Goal: Transaction & Acquisition: Book appointment/travel/reservation

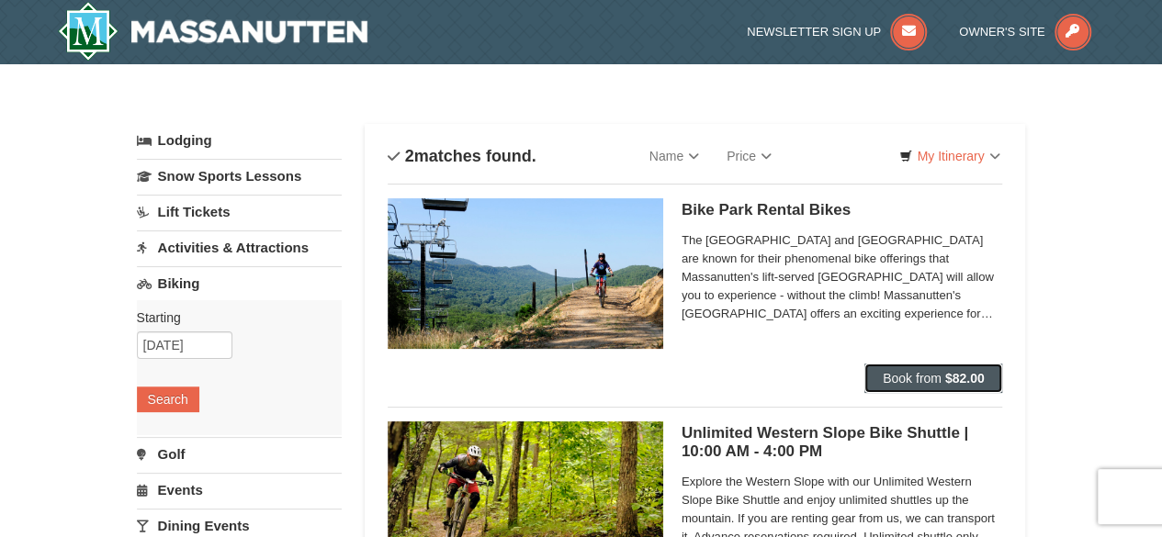
click at [976, 369] on button "Book from $82.00" at bounding box center [934, 378] width 139 height 29
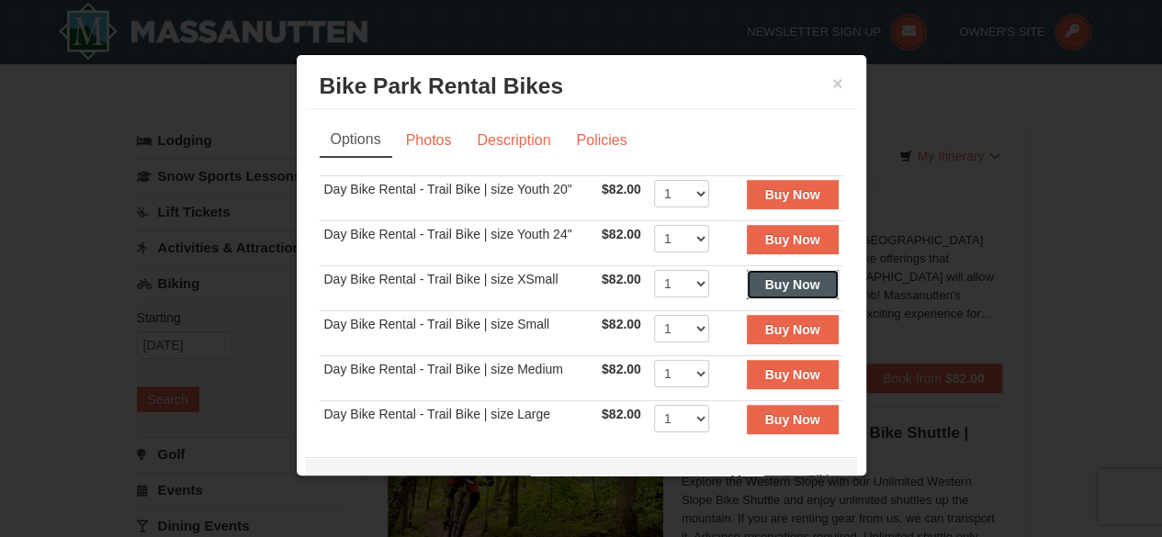
click at [765, 282] on strong "Buy Now" at bounding box center [792, 284] width 55 height 15
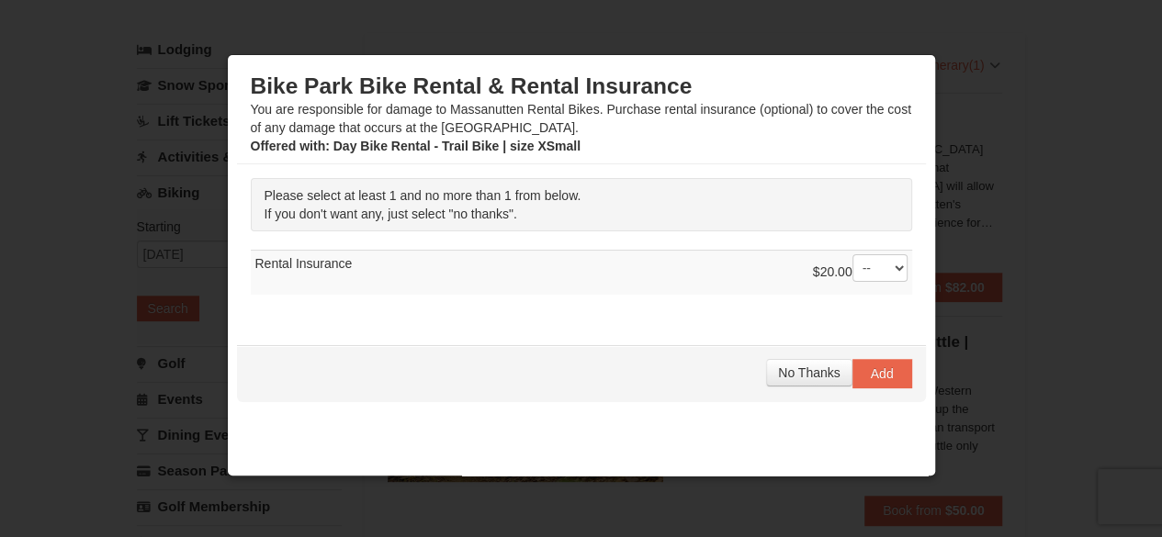
scroll to position [101, 0]
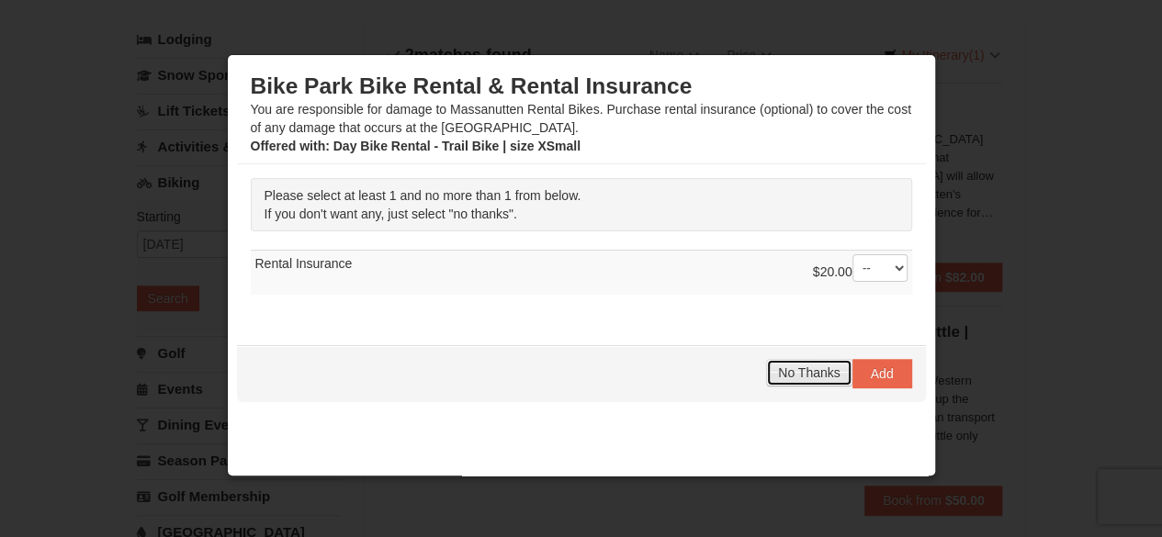
click at [800, 368] on span "No Thanks" at bounding box center [809, 373] width 62 height 15
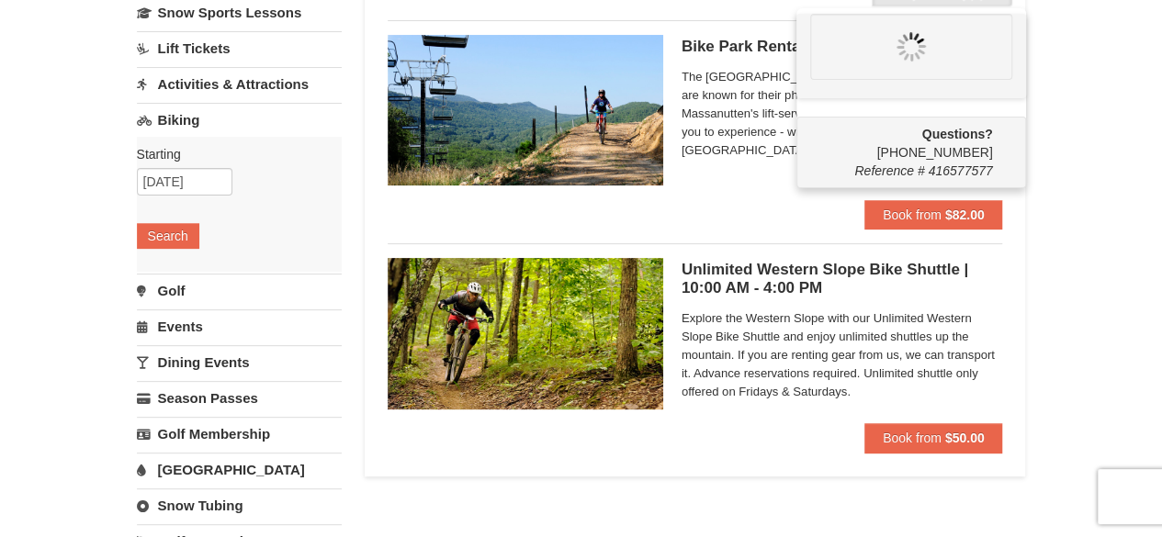
scroll to position [0, 0]
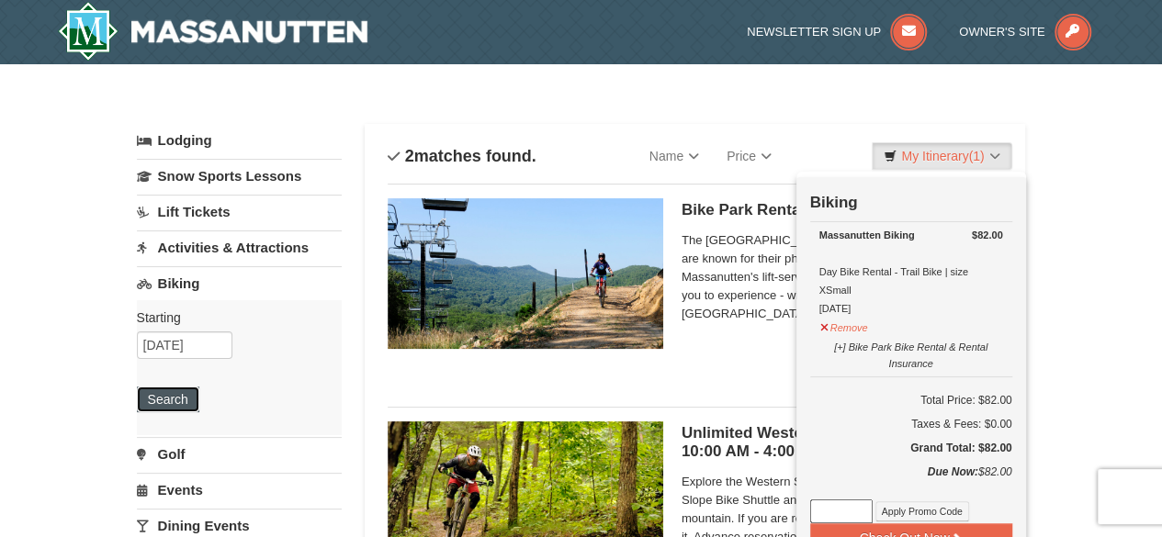
click at [180, 387] on button "Search" at bounding box center [168, 400] width 62 height 26
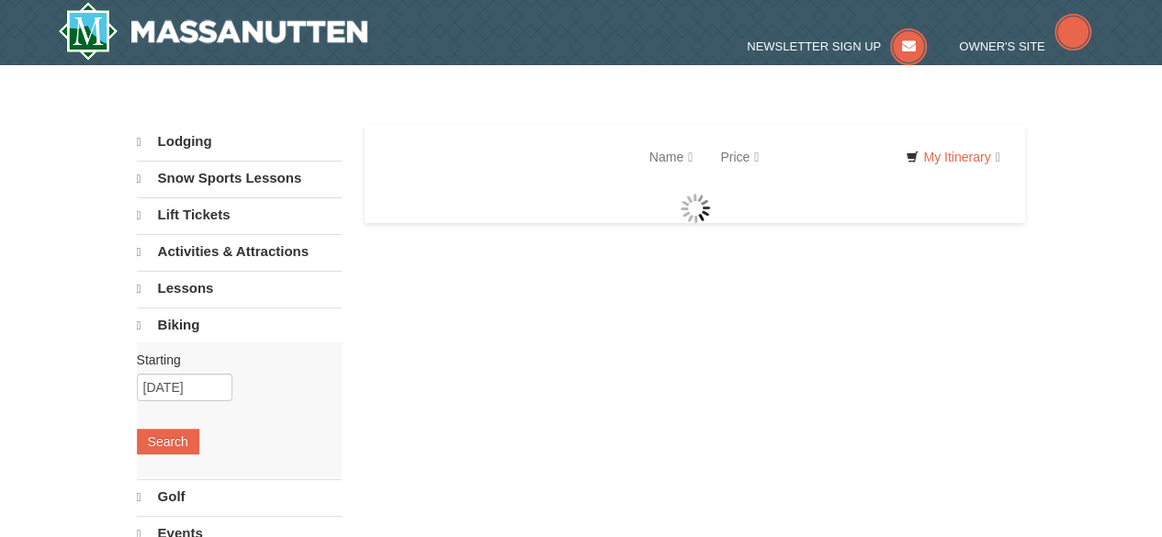
select select "10"
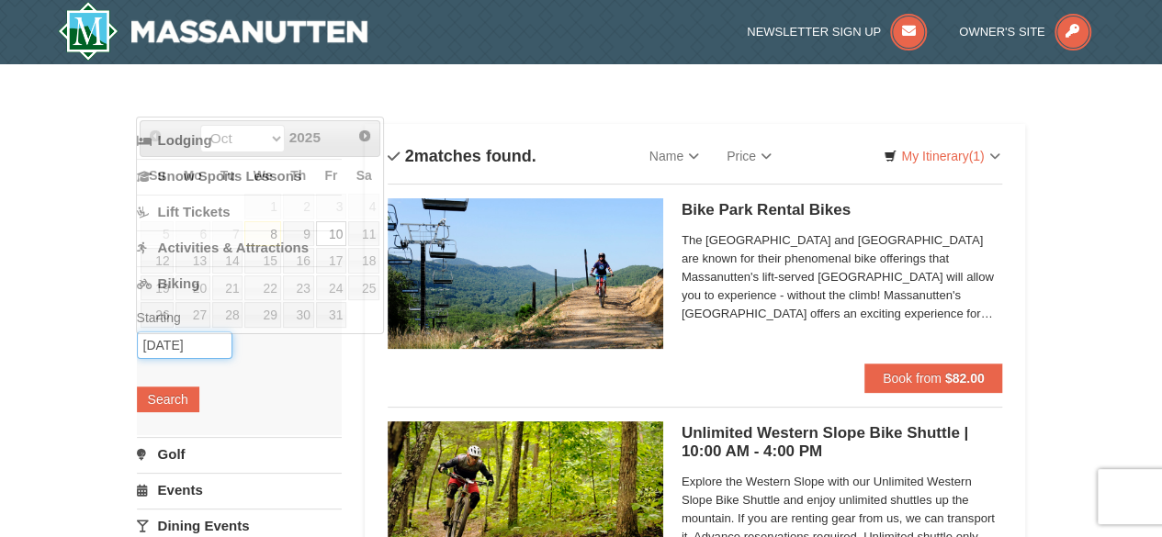
click at [217, 345] on input "[DATE]" at bounding box center [185, 346] width 96 height 28
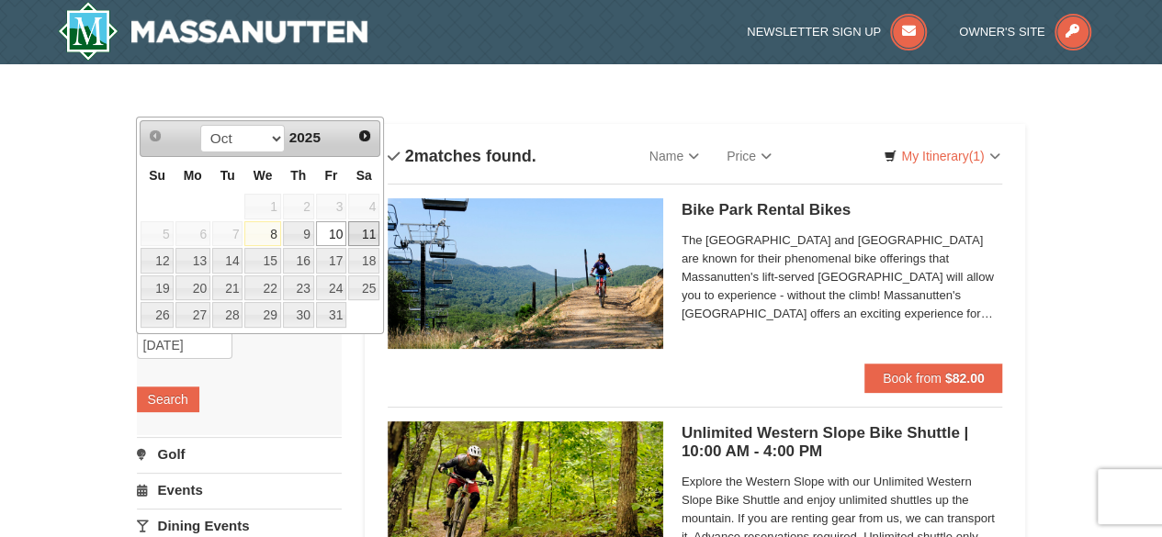
click at [367, 221] on link "11" at bounding box center [363, 234] width 31 height 26
type input "10/11/2025"
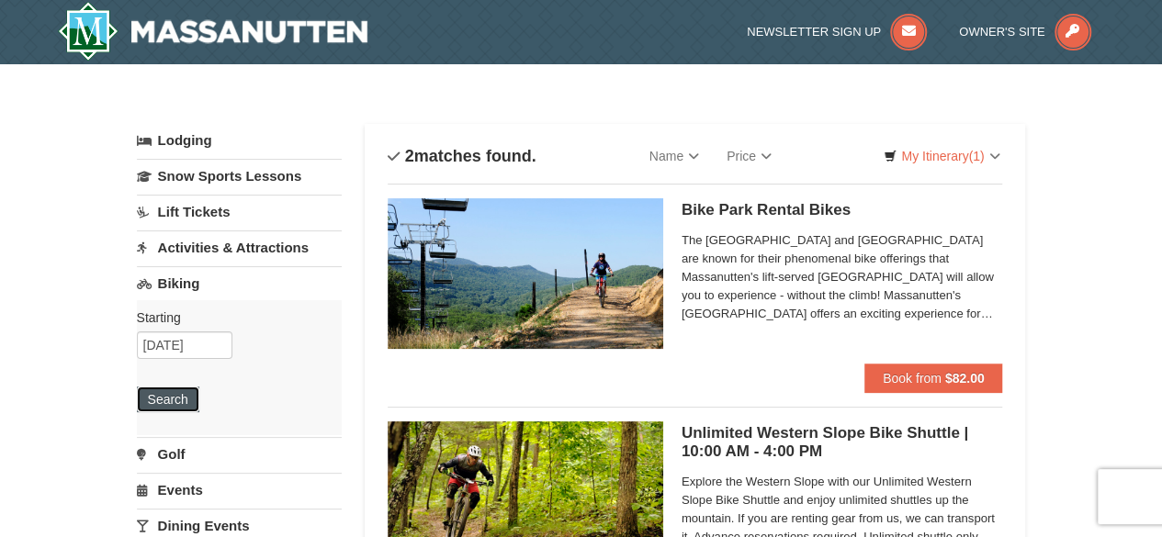
click at [179, 405] on button "Search" at bounding box center [168, 400] width 62 height 26
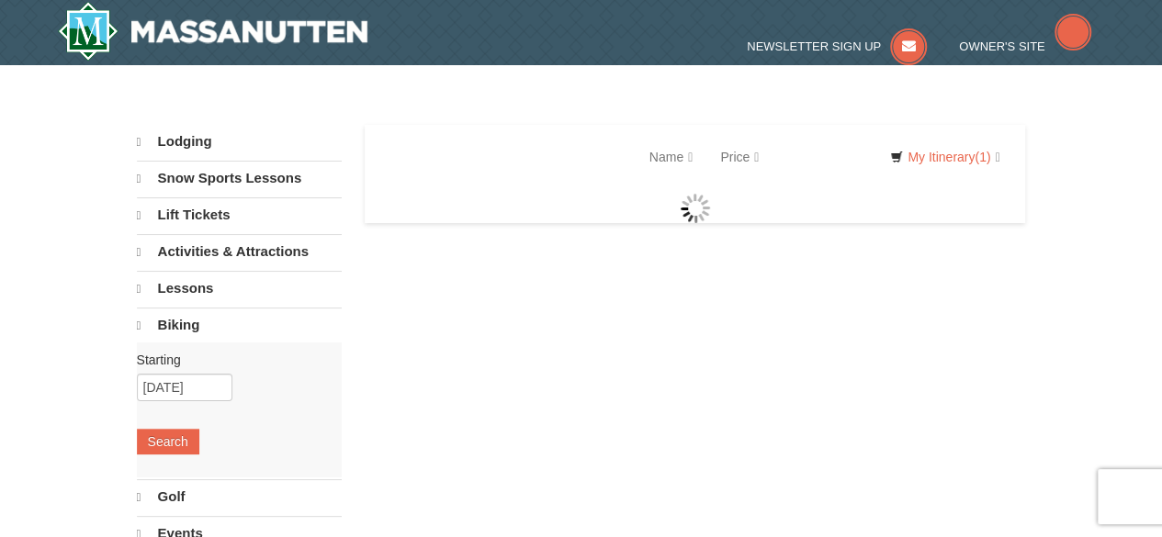
select select "10"
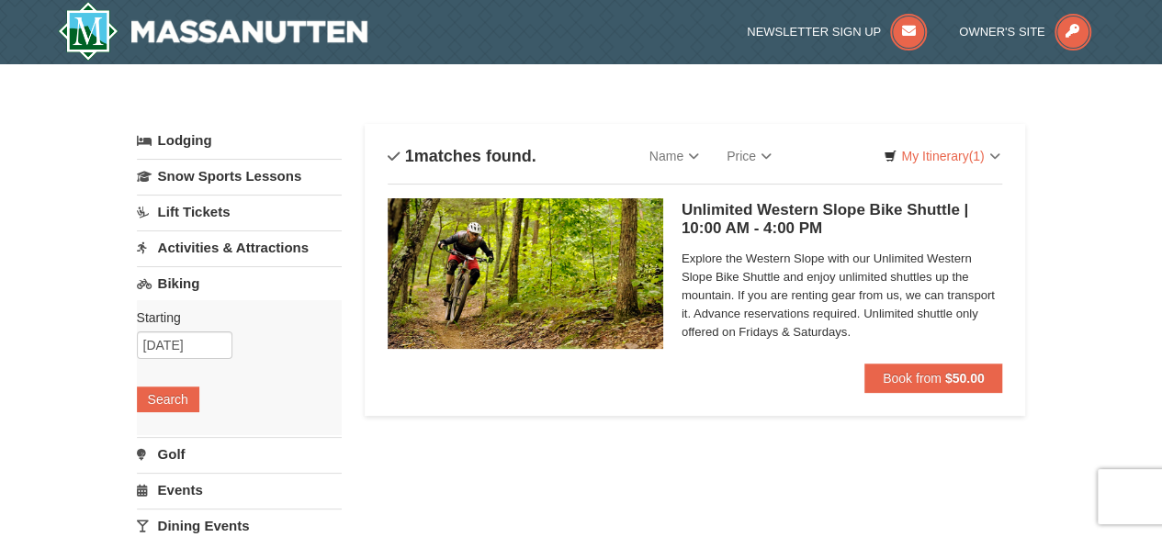
scroll to position [24, 0]
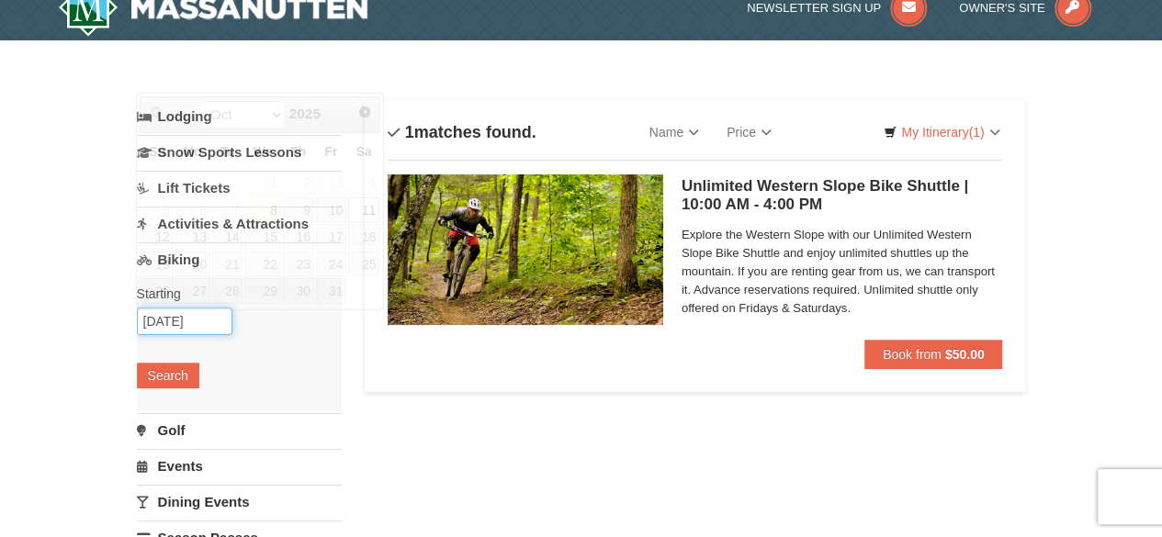
click at [212, 321] on input "10/11/2025" at bounding box center [185, 322] width 96 height 28
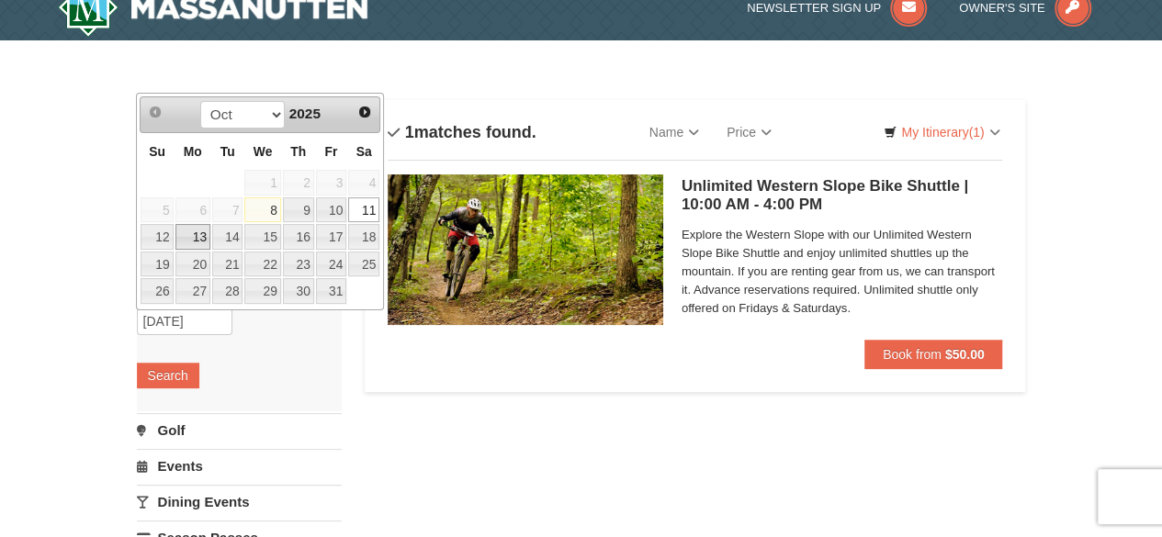
click at [192, 239] on link "13" at bounding box center [192, 237] width 35 height 26
type input "10/13/2025"
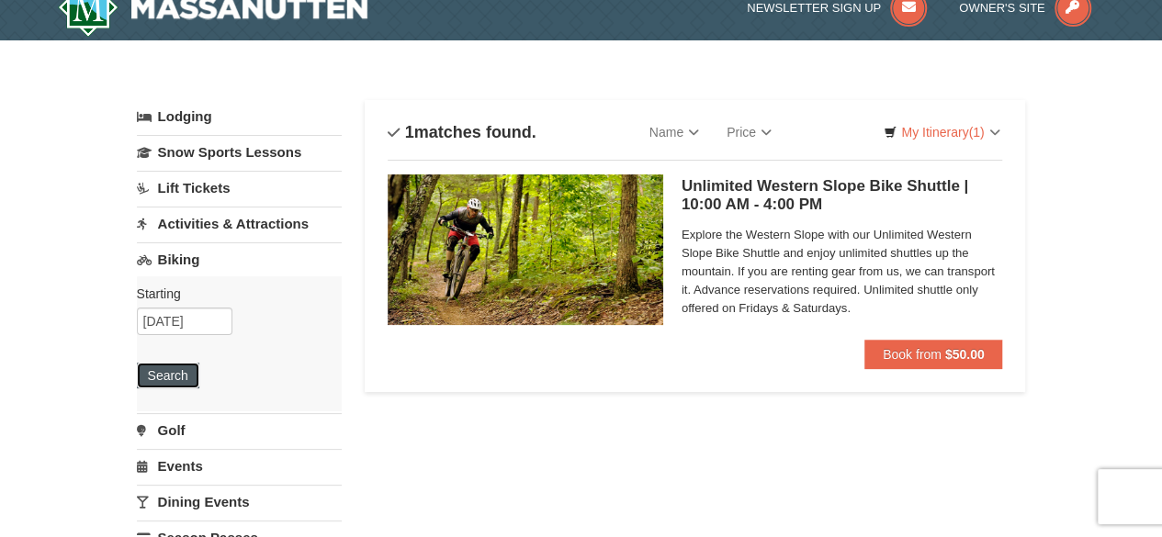
click at [181, 385] on button "Search" at bounding box center [168, 376] width 62 height 26
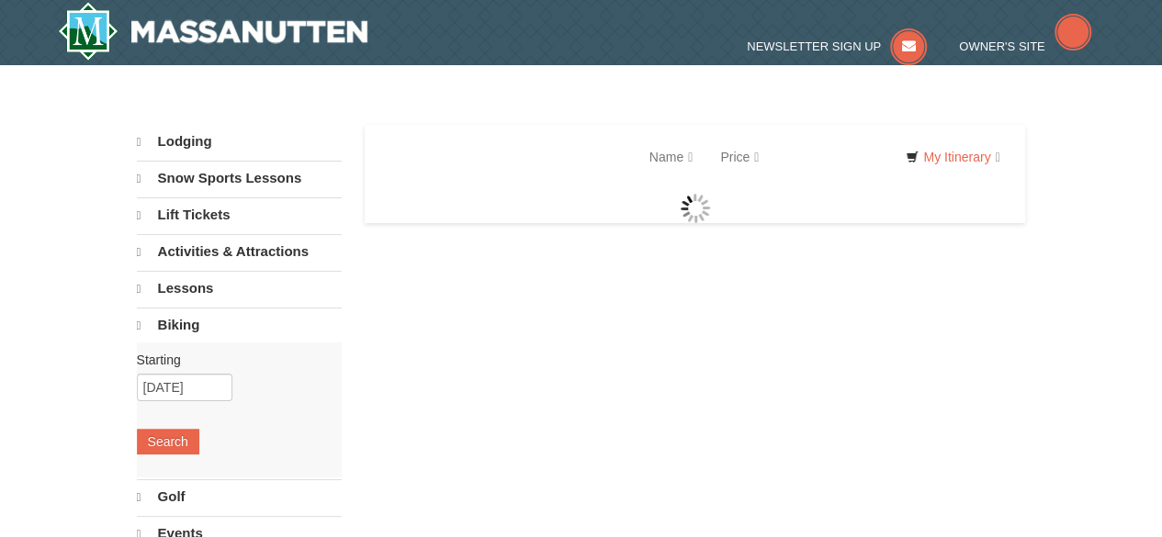
select select "10"
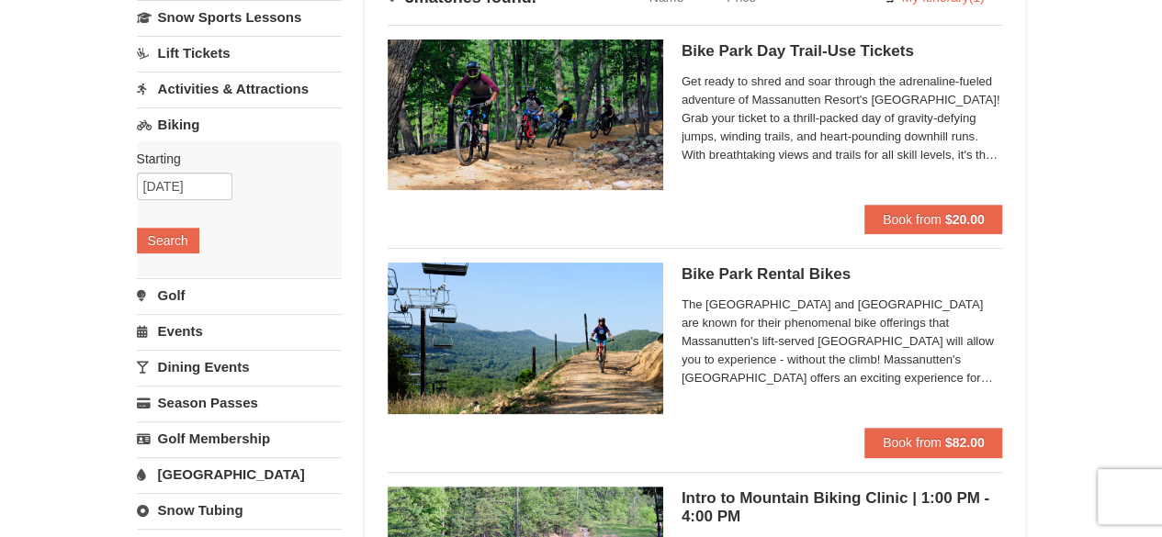
scroll to position [166, 0]
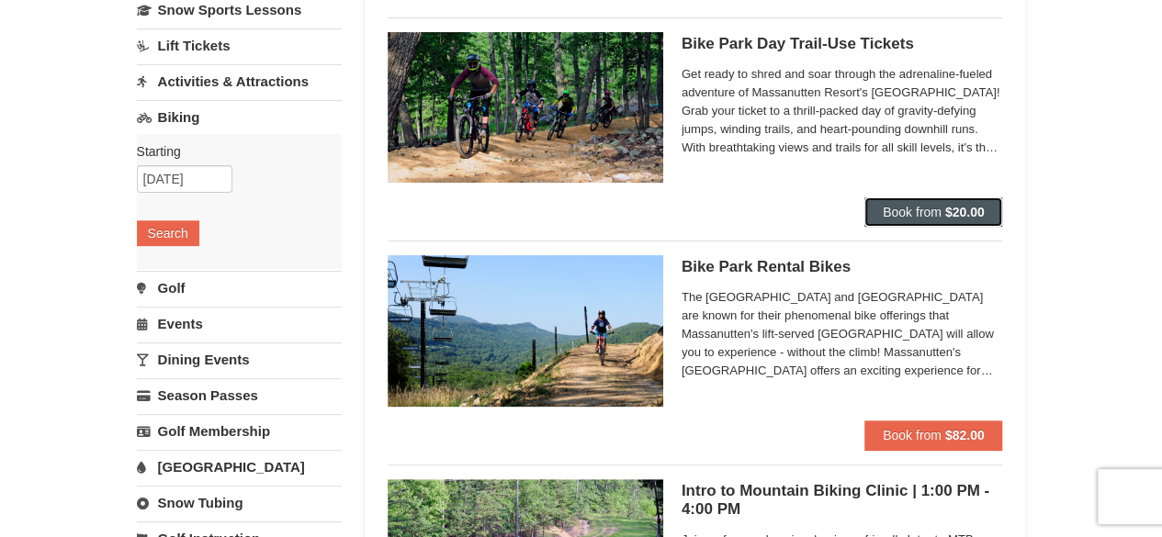
click at [867, 210] on button "Book from $20.00" at bounding box center [934, 212] width 139 height 29
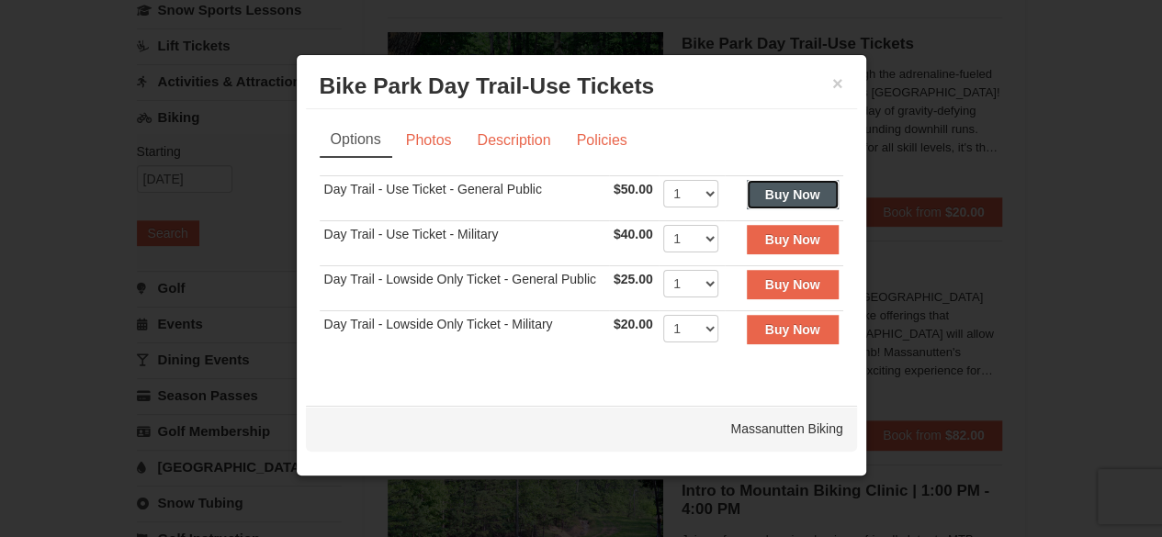
click at [782, 187] on strong "Buy Now" at bounding box center [792, 194] width 55 height 15
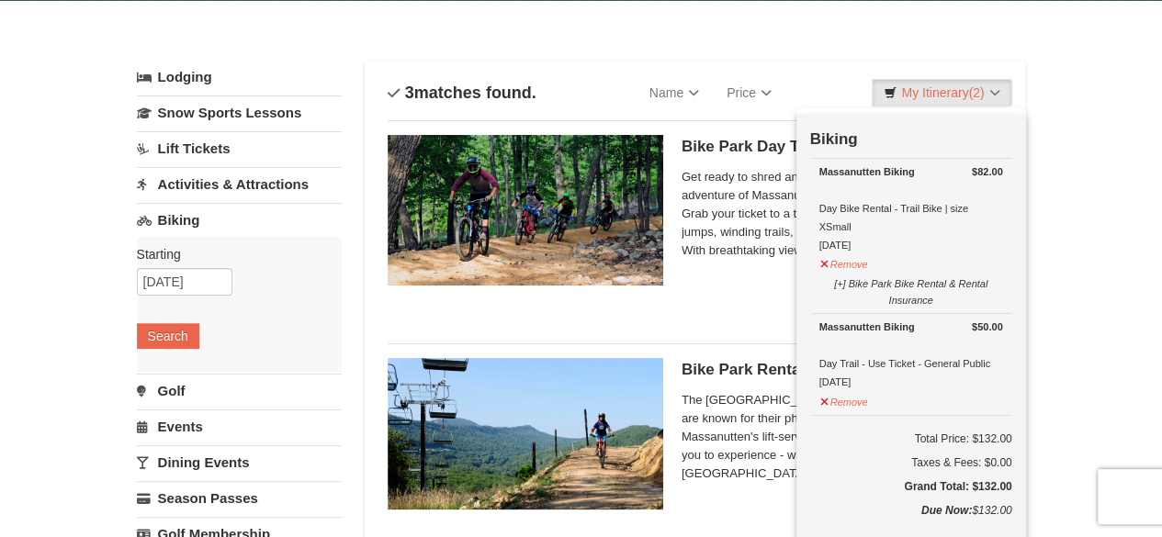
scroll to position [81, 0]
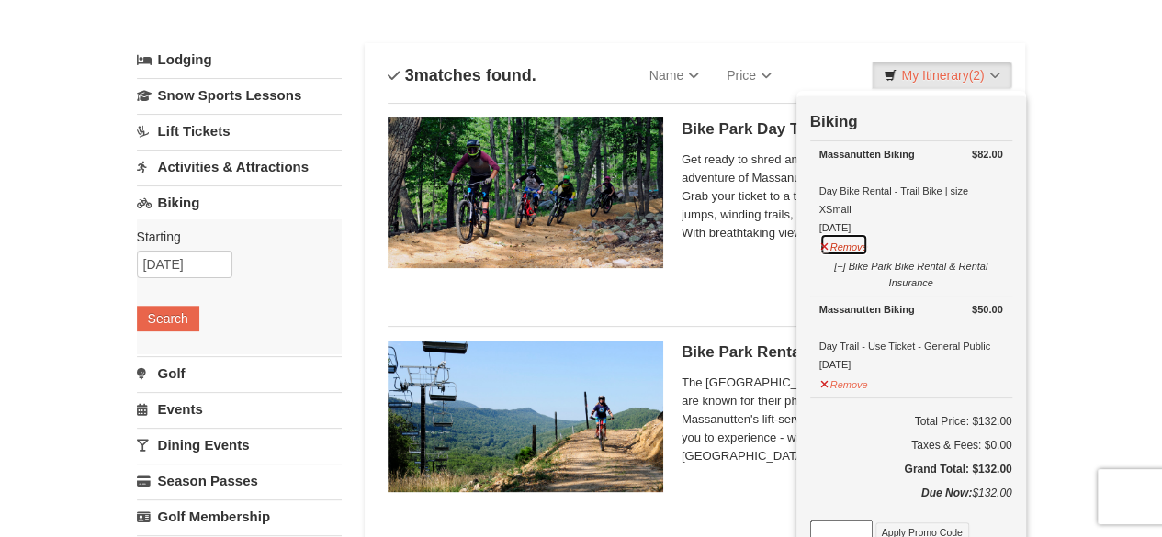
click at [856, 247] on button "Remove" at bounding box center [845, 244] width 50 height 23
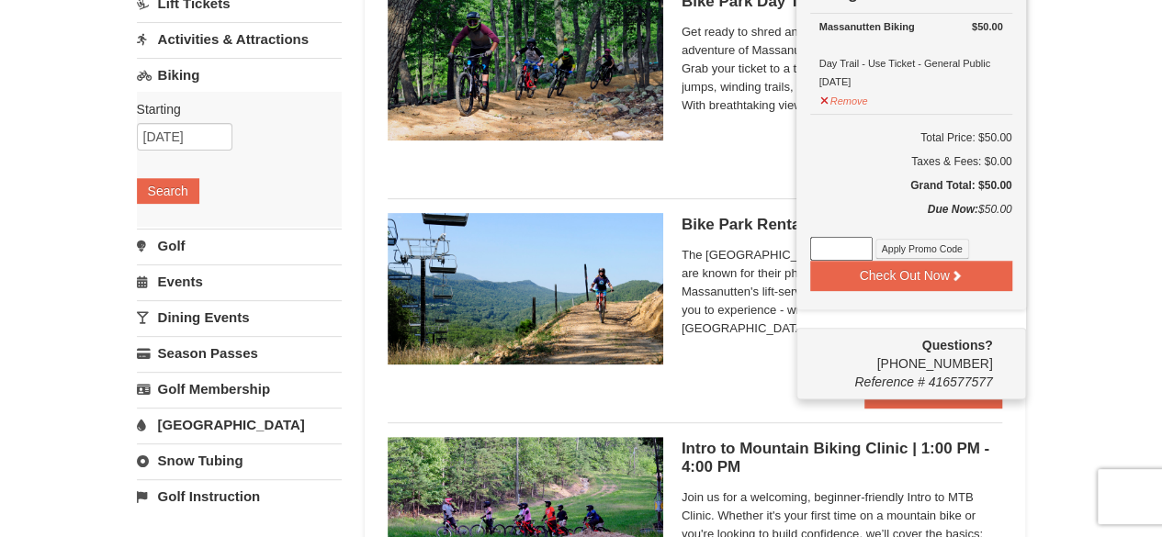
scroll to position [209, 0]
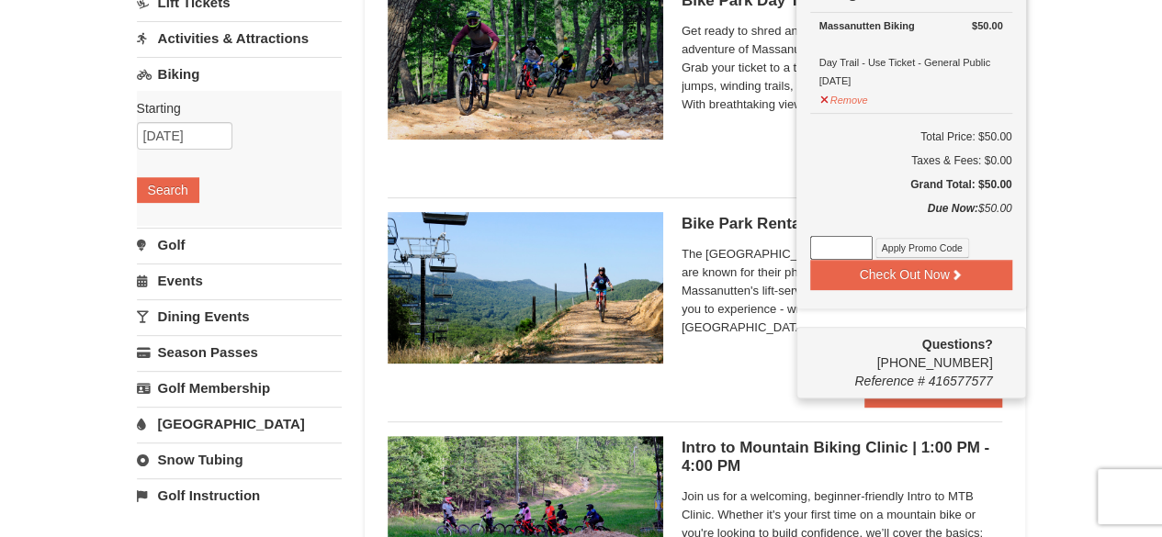
click at [698, 370] on div "Bike Park Rental Bikes Massanutten Biking The Shenandoah Valley and Blue Ridge …" at bounding box center [843, 294] width 322 height 165
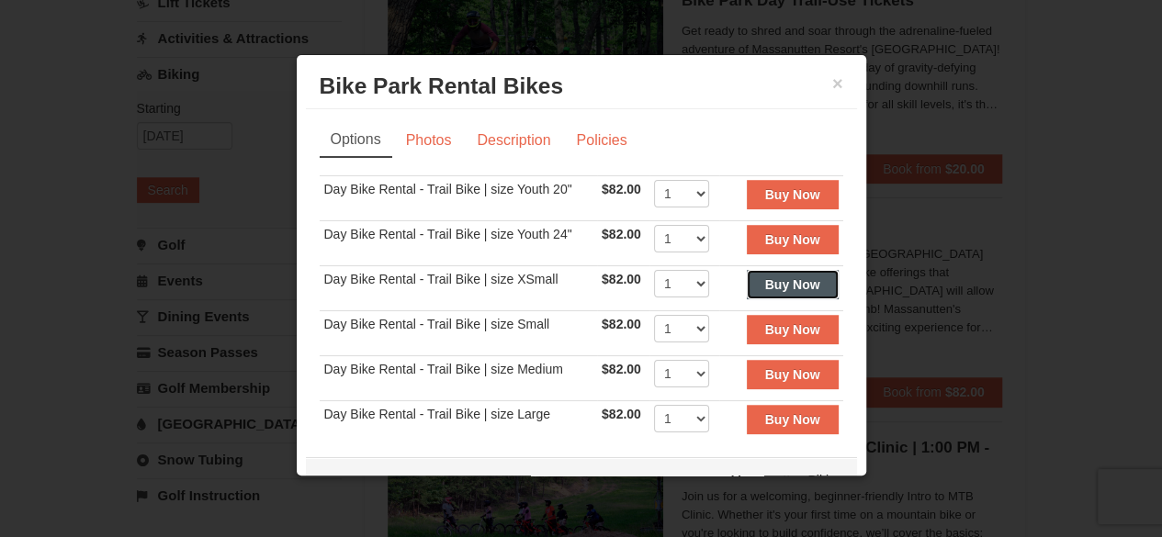
click at [765, 279] on strong "Buy Now" at bounding box center [792, 284] width 55 height 15
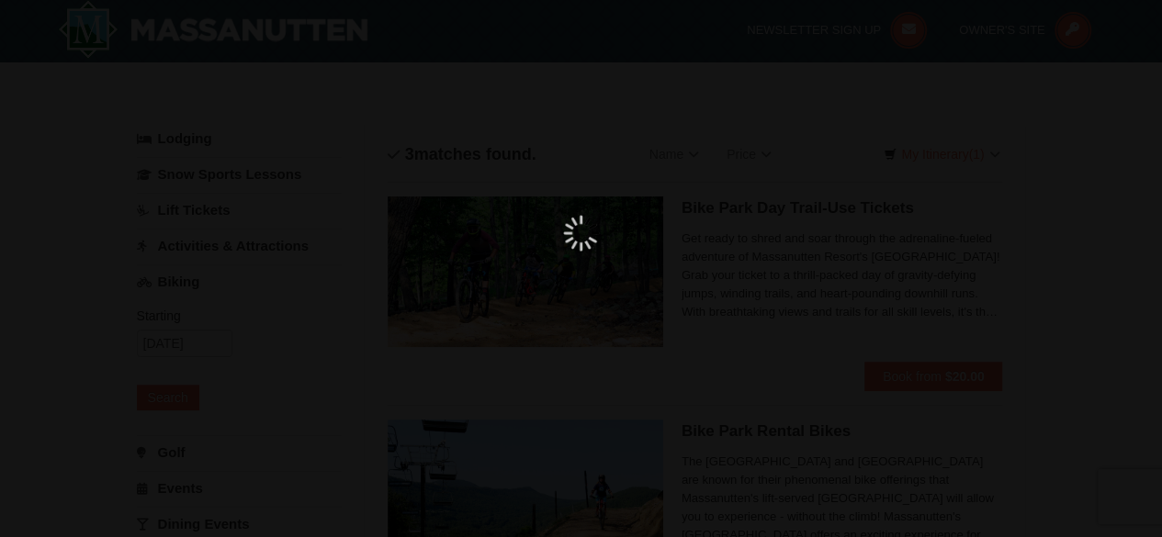
scroll to position [6, 0]
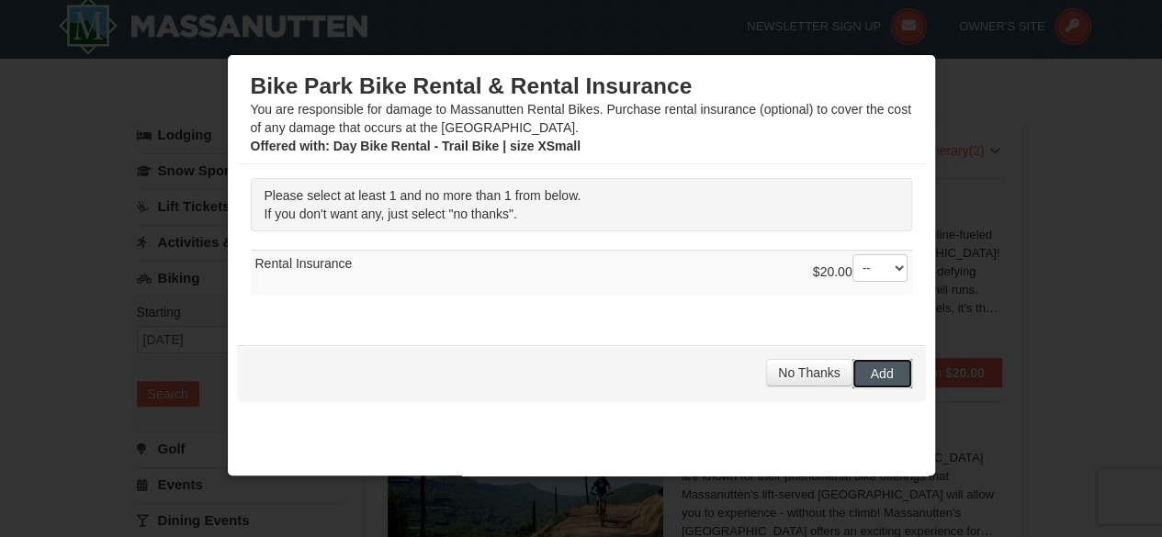
click at [873, 374] on span "Add" at bounding box center [882, 374] width 23 height 15
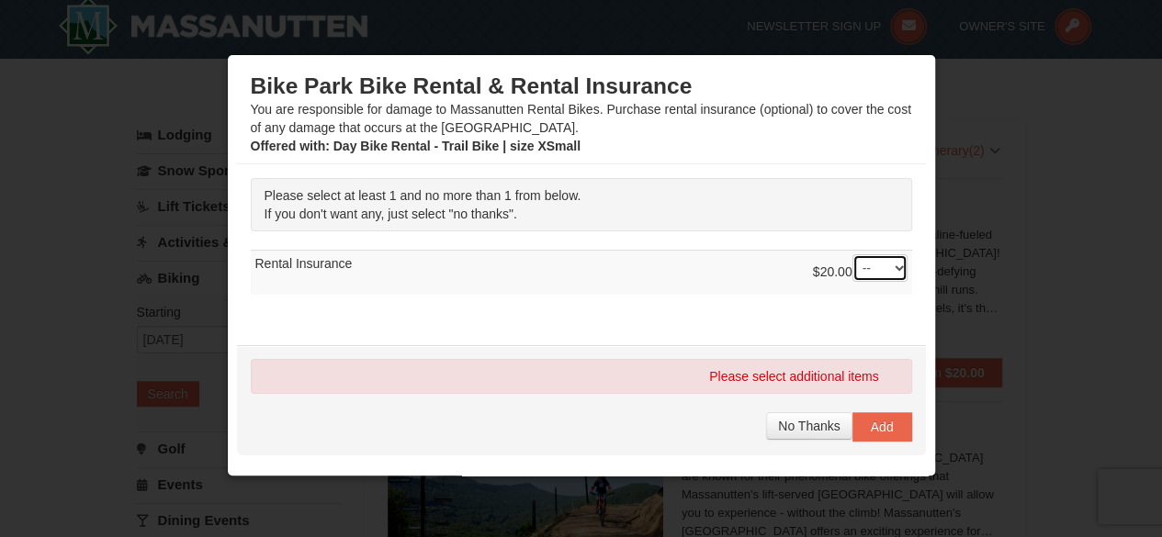
click at [876, 276] on select "-- 01" at bounding box center [880, 269] width 55 height 28
select select "1"
click at [853, 255] on select "-- 01" at bounding box center [880, 269] width 55 height 28
click at [882, 426] on button "Add" at bounding box center [883, 427] width 60 height 29
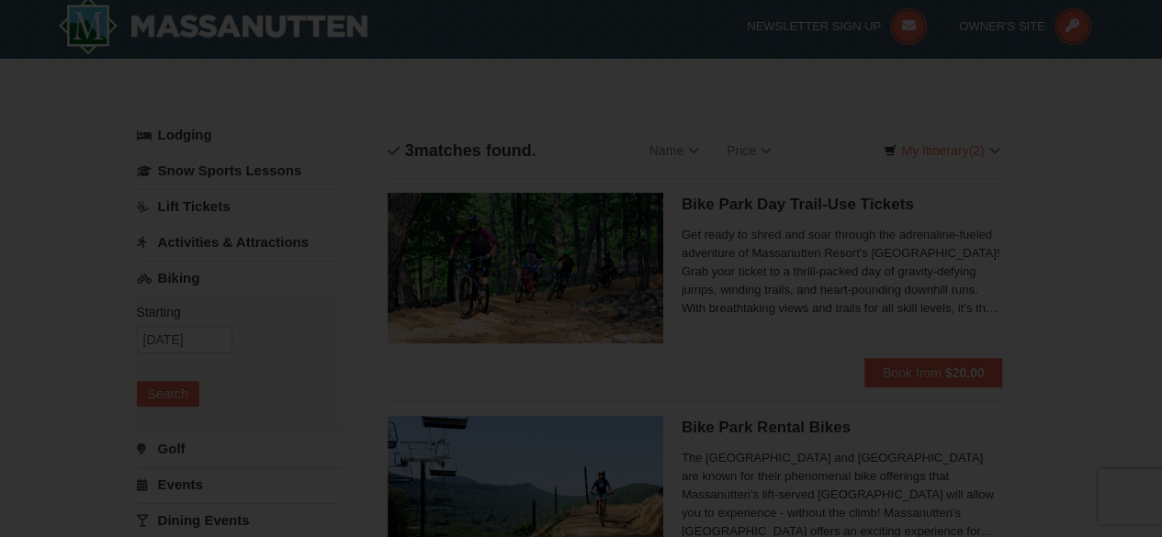
click at [1007, 134] on div at bounding box center [581, 268] width 1162 height 537
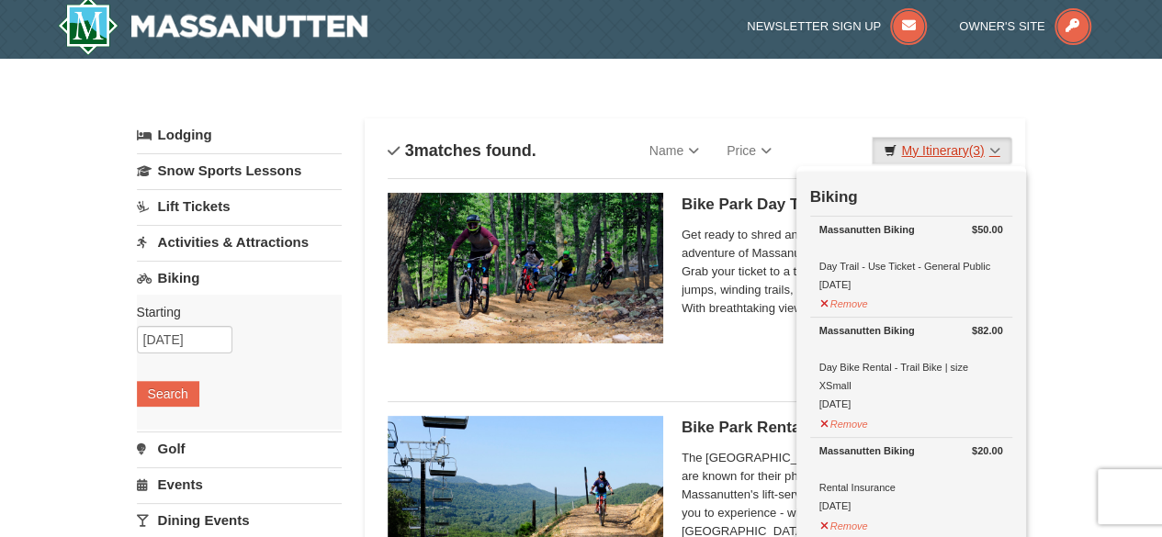
click at [974, 157] on link "My Itinerary (3)" at bounding box center [942, 151] width 140 height 28
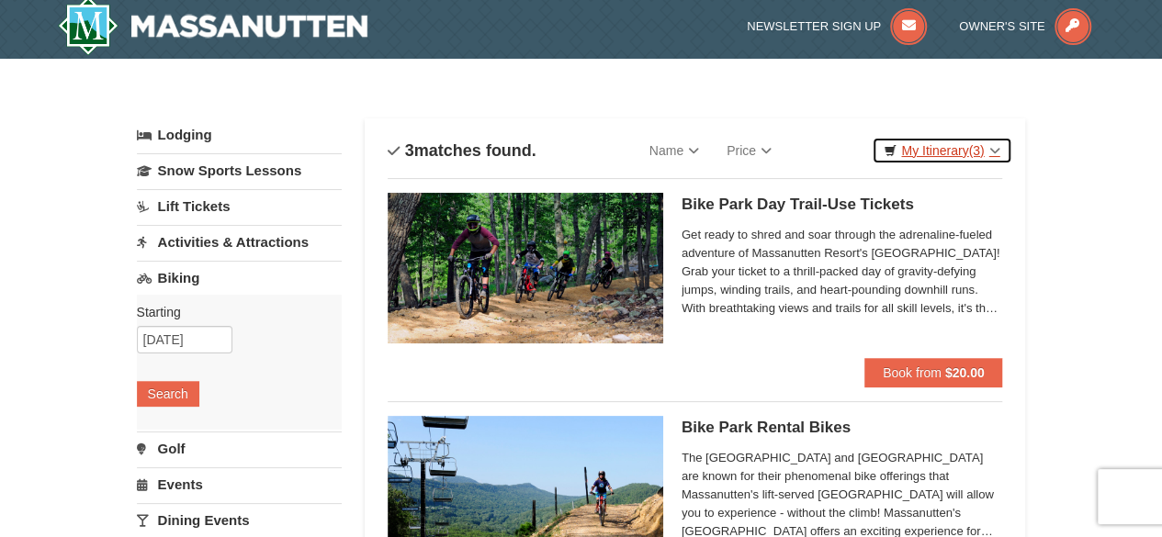
click at [973, 157] on link "My Itinerary (3)" at bounding box center [942, 151] width 140 height 28
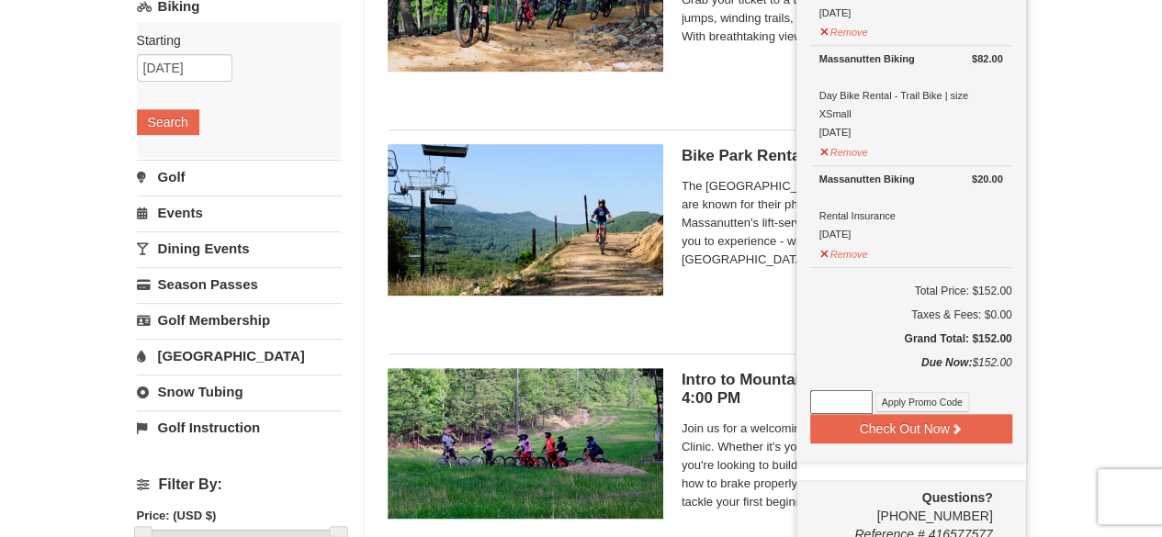
scroll to position [281, 0]
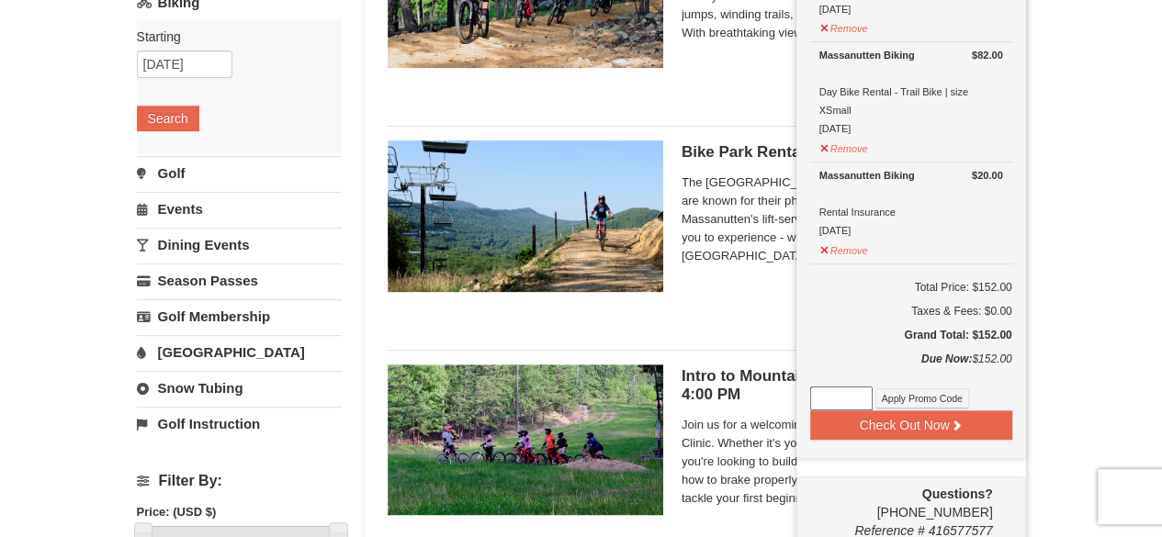
click at [840, 392] on input at bounding box center [841, 399] width 62 height 24
paste input "FallBike25."
click at [921, 389] on button "Apply Promo Code" at bounding box center [923, 399] width 94 height 20
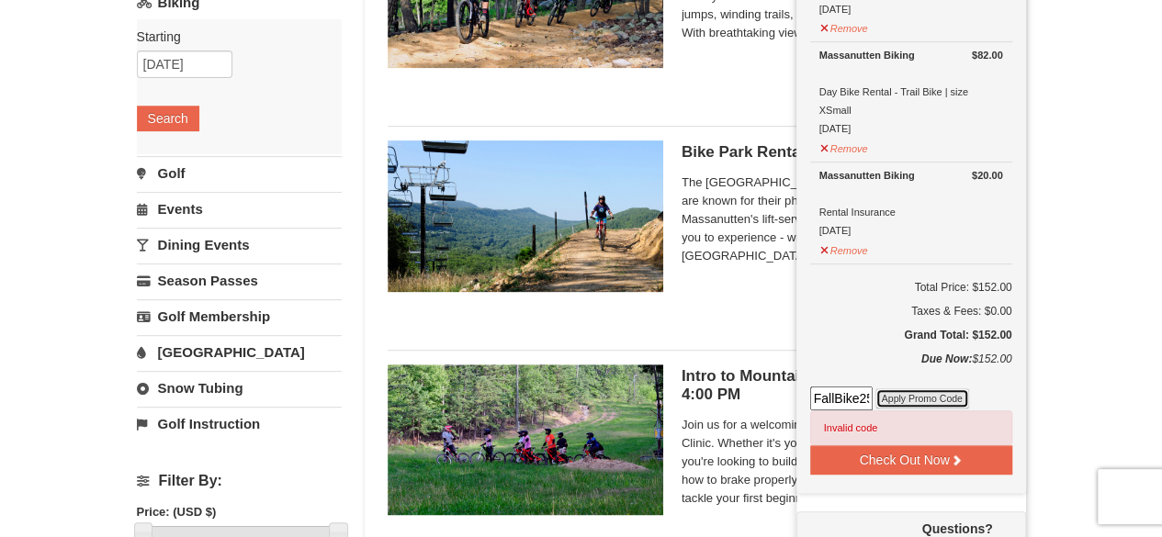
click at [920, 389] on button "Apply Promo Code" at bounding box center [923, 399] width 94 height 20
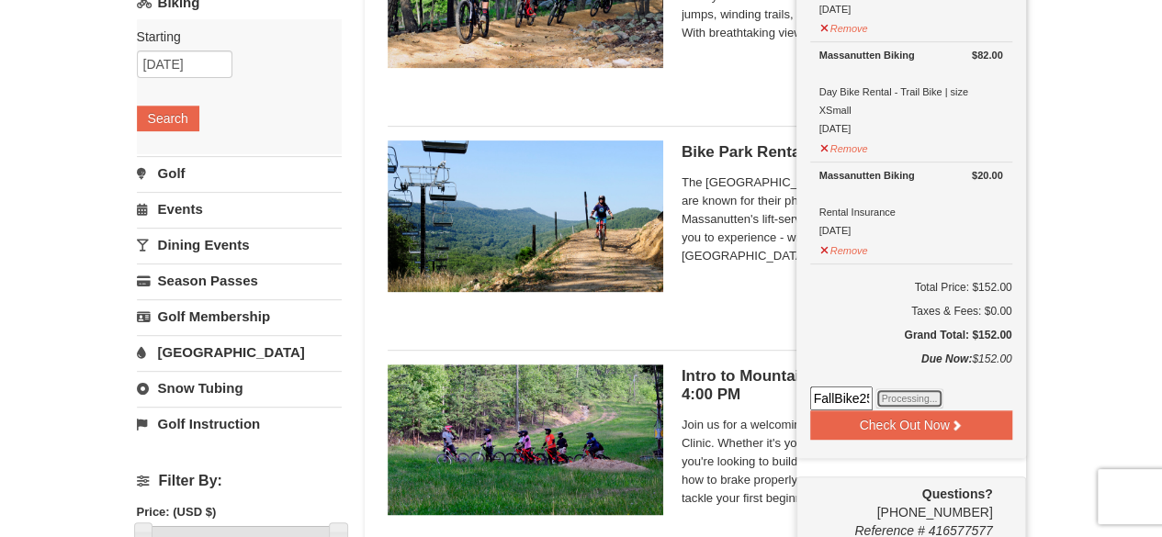
click at [920, 389] on button "Processing..." at bounding box center [910, 399] width 69 height 20
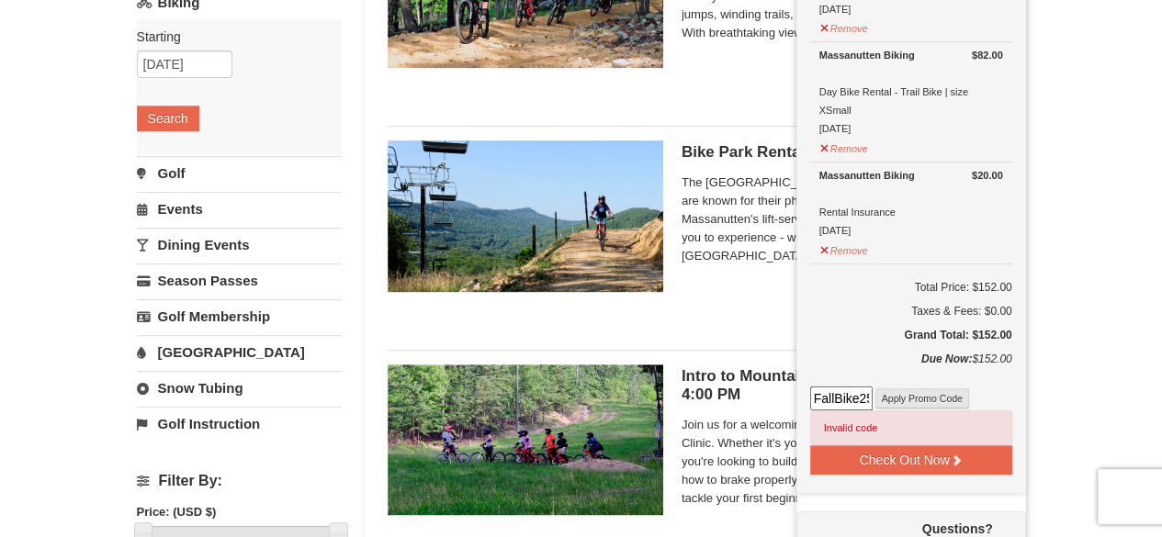
click at [920, 389] on button "Apply Promo Code" at bounding box center [923, 399] width 94 height 20
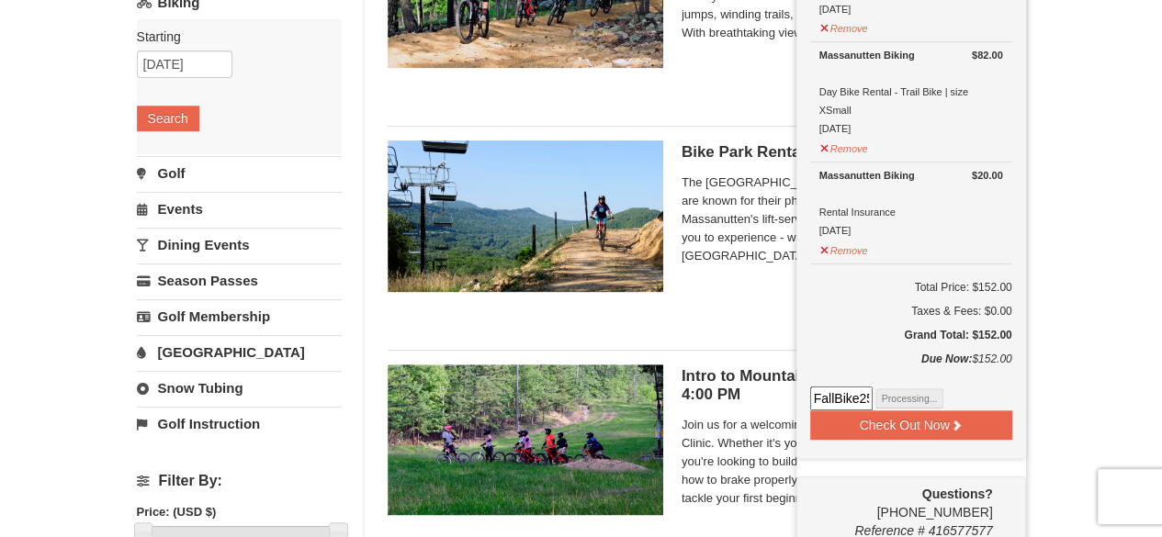
click at [899, 402] on button "Processing..." at bounding box center [910, 399] width 69 height 20
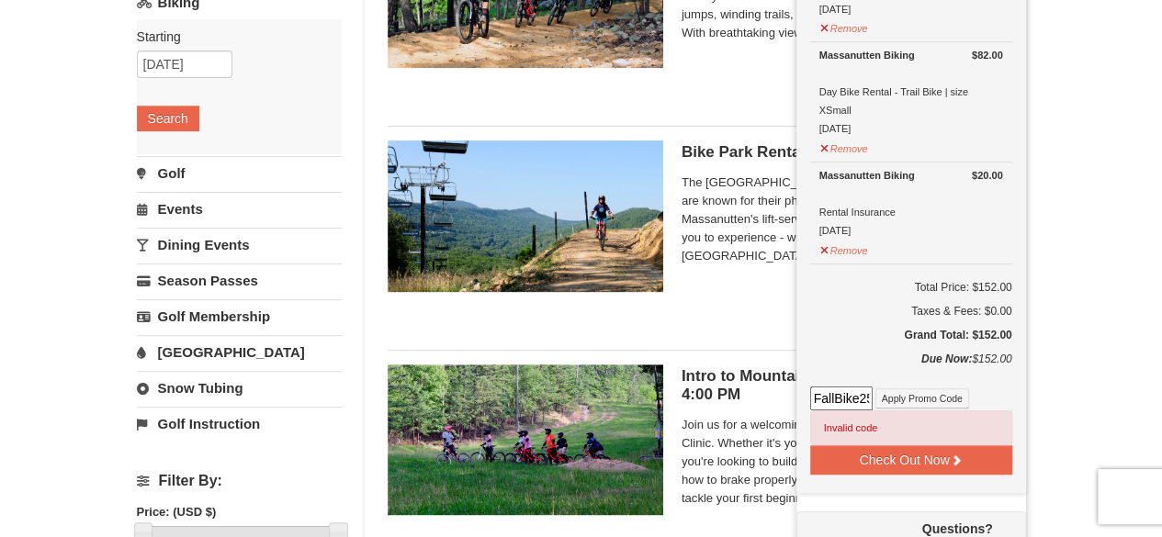
click at [860, 396] on input "FallBike25." at bounding box center [841, 399] width 62 height 24
drag, startPoint x: 868, startPoint y: 396, endPoint x: 914, endPoint y: 394, distance: 46.0
click at [914, 394] on div "FallBike25. Apply Promo Code Invalid code Invalid code Invalid code Invalid cod…" at bounding box center [911, 416] width 202 height 59
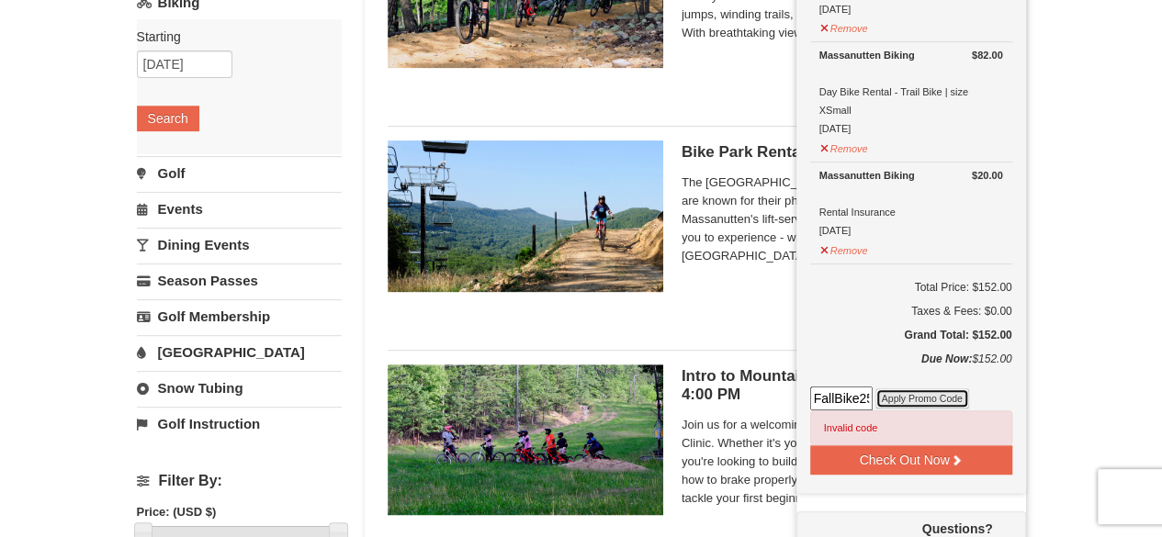
click at [879, 393] on button "Apply Promo Code" at bounding box center [923, 399] width 94 height 20
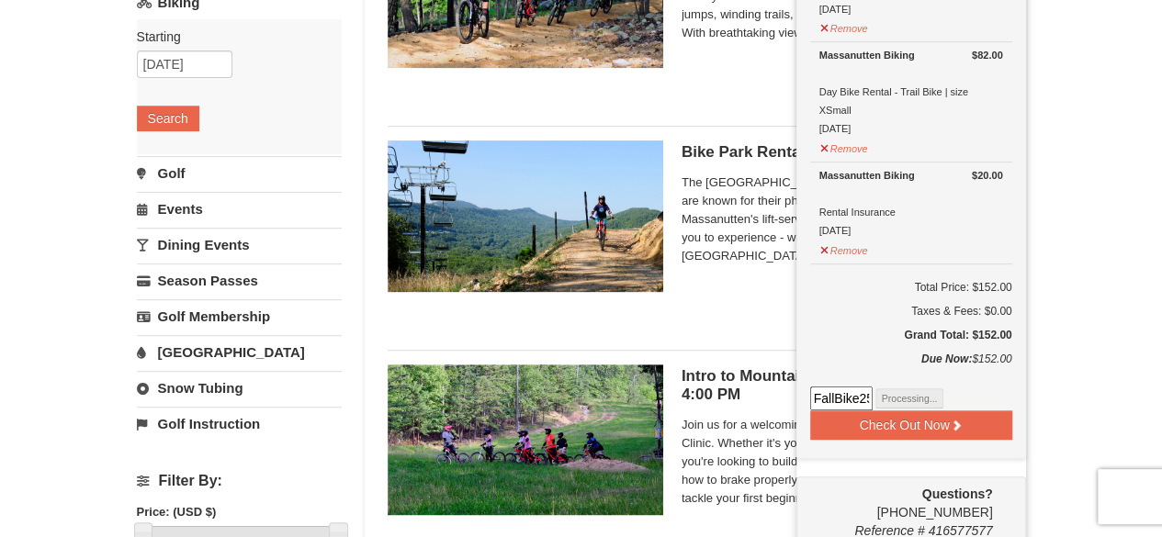
click at [879, 393] on button "Processing..." at bounding box center [910, 399] width 69 height 20
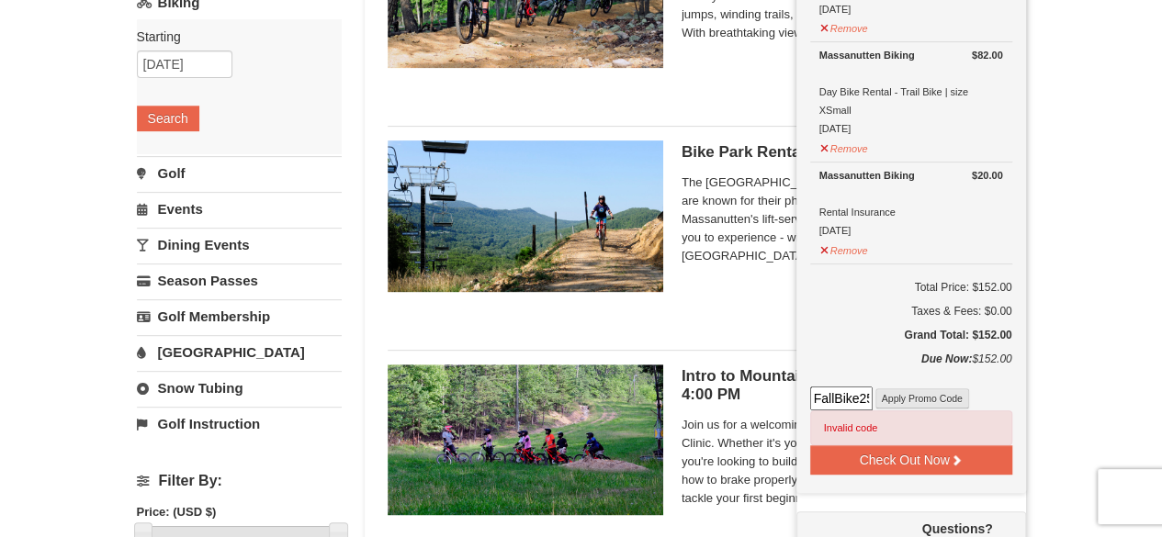
click at [879, 393] on button "Apply Promo Code" at bounding box center [923, 399] width 94 height 20
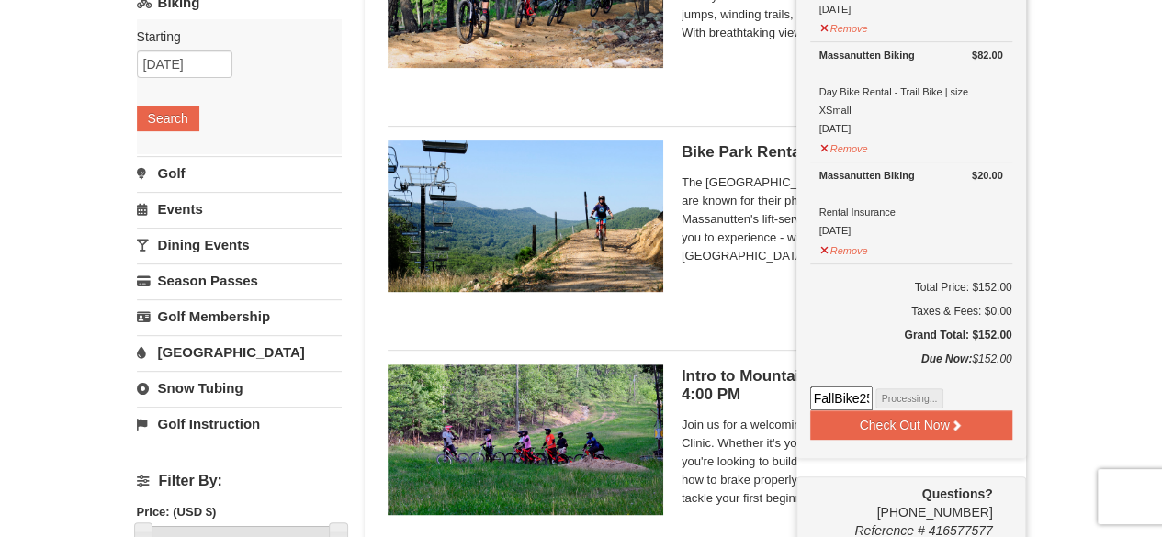
click at [879, 393] on button "Processing..." at bounding box center [910, 399] width 69 height 20
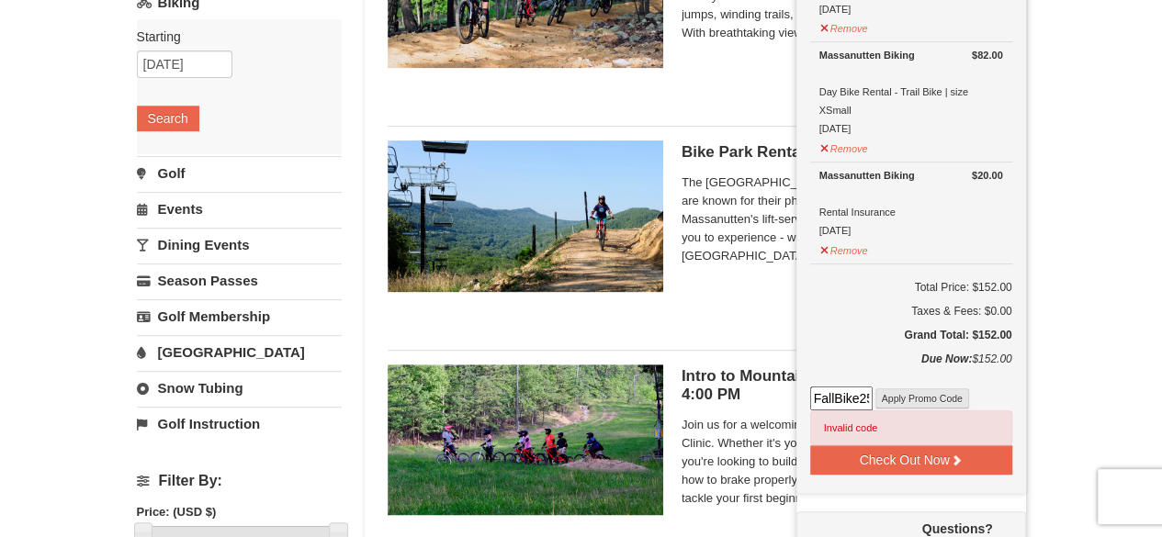
click at [879, 393] on button "Apply Promo Code" at bounding box center [923, 399] width 94 height 20
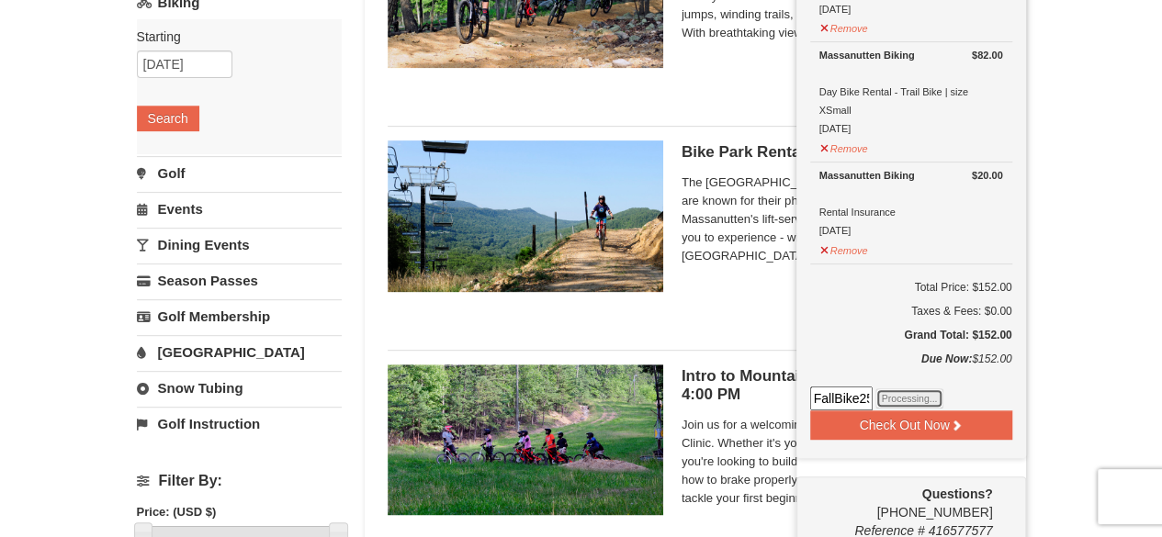
click at [879, 393] on button "Processing..." at bounding box center [910, 399] width 69 height 20
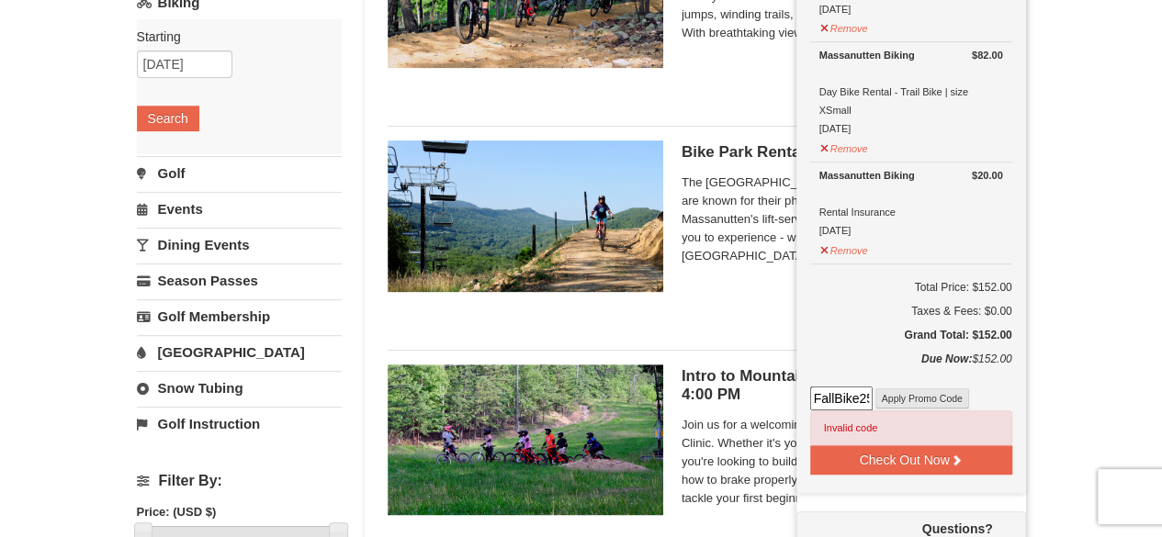
click at [879, 393] on button "Apply Promo Code" at bounding box center [923, 399] width 94 height 20
click at [870, 394] on div "FallBike25 Apply Promo Code Invalid code Invalid code Invalid code Invalid code…" at bounding box center [911, 416] width 202 height 59
drag, startPoint x: 869, startPoint y: 394, endPoint x: 813, endPoint y: 415, distance: 59.9
click at [813, 415] on div "FallBike25 Apply Promo Code Invalid code Invalid code Invalid code Invalid code…" at bounding box center [911, 416] width 202 height 59
type input "5"
